Goal: Task Accomplishment & Management: Manage account settings

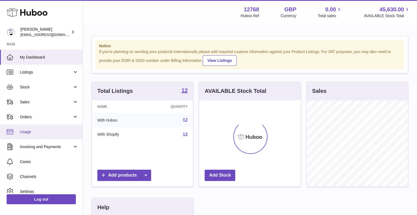
scroll to position [86, 101]
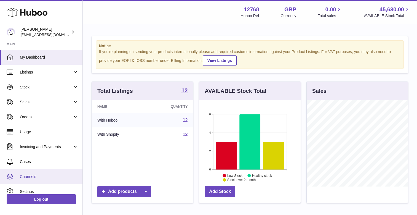
click at [27, 173] on link "Channels" at bounding box center [41, 176] width 83 height 15
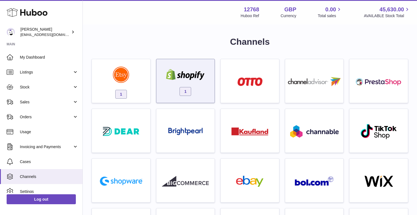
click at [190, 82] on div "1" at bounding box center [185, 82] width 53 height 35
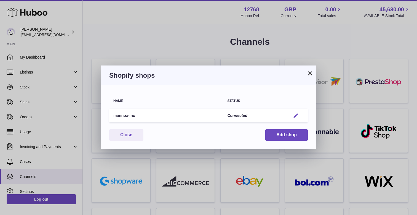
click at [297, 114] on em "button" at bounding box center [296, 116] width 6 height 6
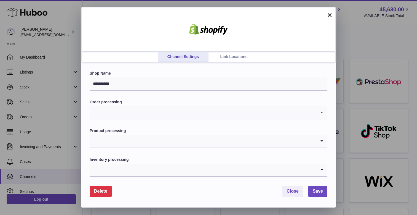
click at [246, 64] on div "**********" at bounding box center [208, 134] width 255 height 145
click at [237, 57] on link "Link Locations" at bounding box center [234, 57] width 51 height 10
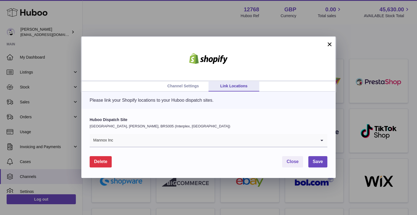
click at [190, 142] on input "Search for option" at bounding box center [214, 140] width 203 height 13
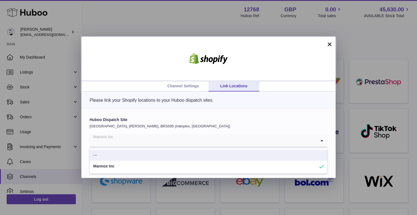
click at [203, 121] on label "Huboo Dispatch Site" at bounding box center [209, 119] width 238 height 5
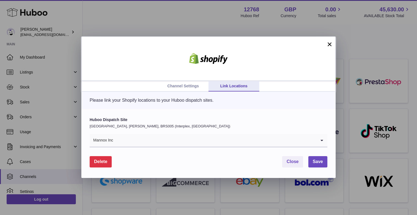
click at [175, 84] on link "Channel Settings" at bounding box center [183, 86] width 51 height 10
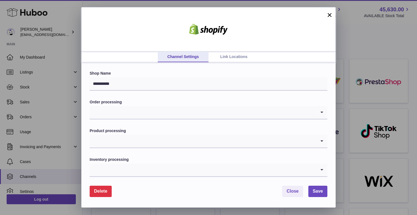
click at [238, 55] on link "Link Locations" at bounding box center [234, 57] width 51 height 10
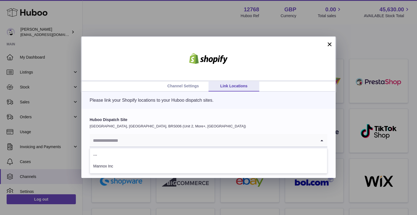
click at [138, 142] on input "Search for option" at bounding box center [203, 140] width 227 height 13
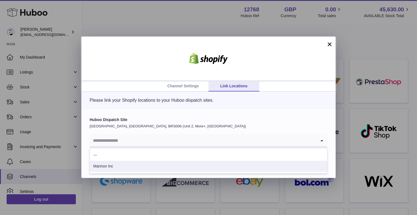
click at [120, 165] on li "Mannox Inc" at bounding box center [208, 166] width 237 height 11
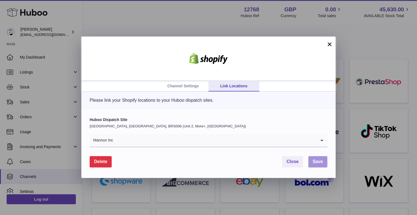
click at [314, 164] on button "Save" at bounding box center [318, 161] width 19 height 11
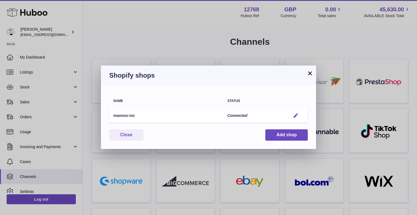
click at [310, 75] on button "×" at bounding box center [310, 73] width 7 height 7
